Goal: Task Accomplishment & Management: Manage account settings

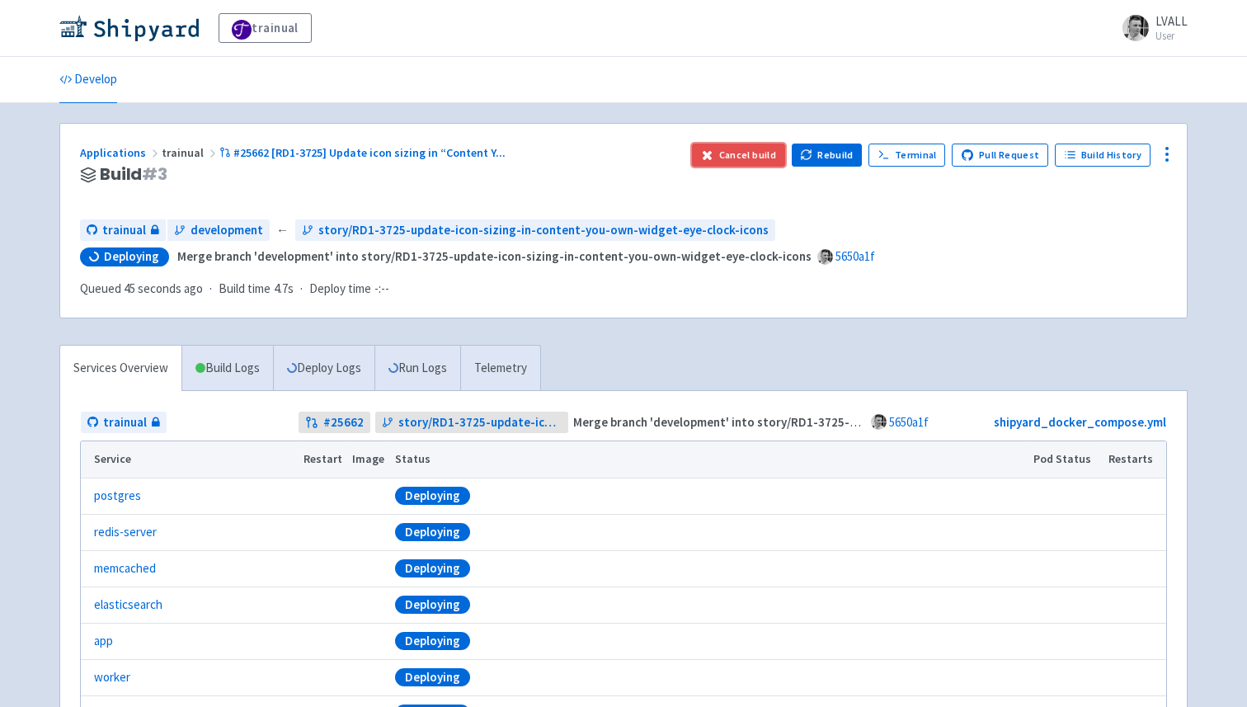
click at [756, 148] on button "Cancel build" at bounding box center [738, 155] width 93 height 23
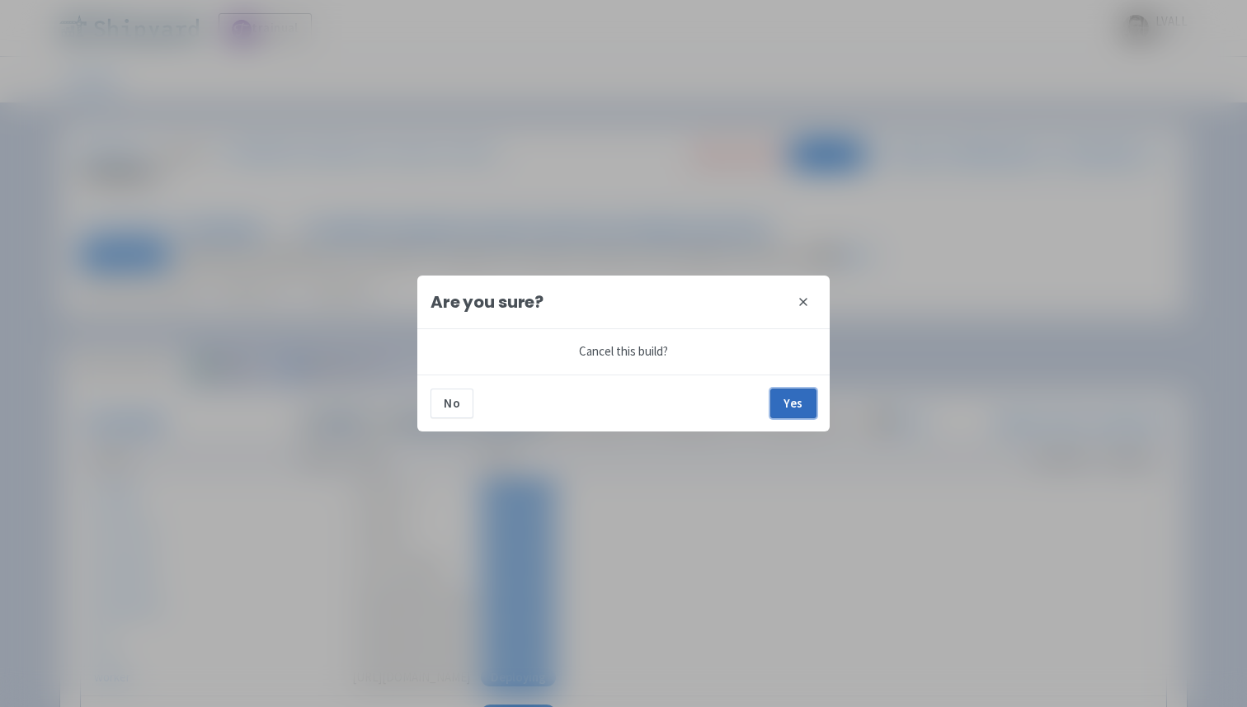
click at [793, 403] on button "Yes" at bounding box center [794, 404] width 46 height 30
